Goal: Transaction & Acquisition: Register for event/course

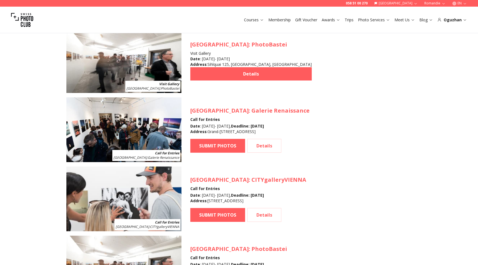
scroll to position [530, 0]
click at [225, 145] on link "SUBMIT PHOTOS" at bounding box center [217, 146] width 55 height 14
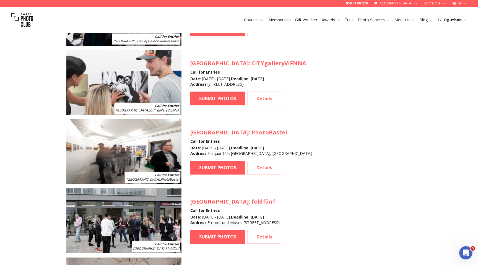
scroll to position [645, 0]
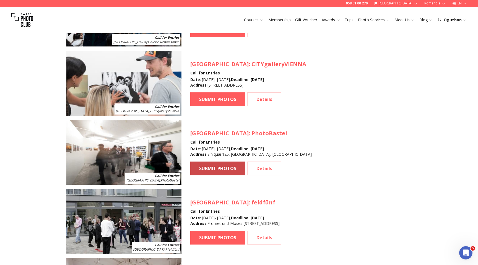
click at [231, 169] on link "SUBMIT PHOTOS" at bounding box center [217, 168] width 55 height 14
